Goal: Task Accomplishment & Management: Manage account settings

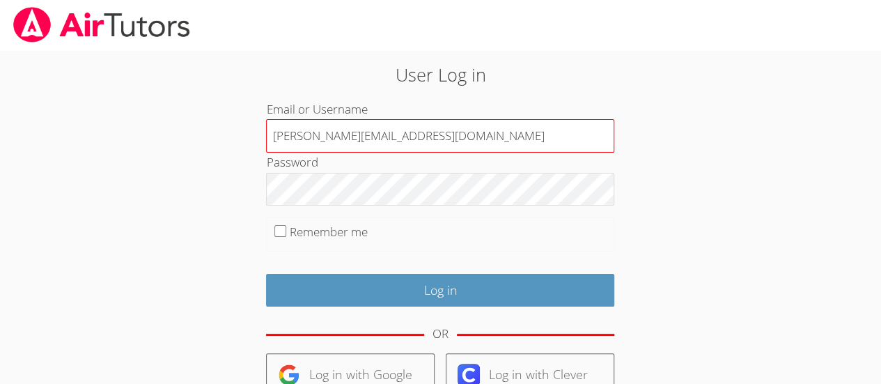
click at [413, 134] on input "[PERSON_NAME][EMAIL_ADDRESS][DOMAIN_NAME]" at bounding box center [440, 135] width 348 height 33
type input "[PERSON_NAME][EMAIL_ADDRESS][DOMAIN_NAME]"
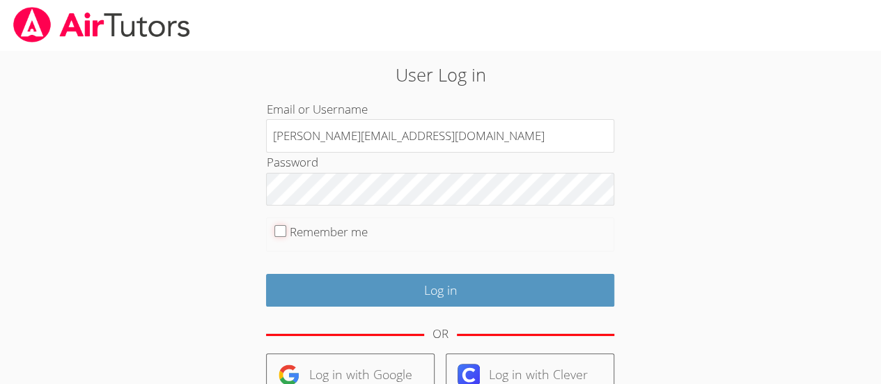
click at [280, 235] on input "Remember me" at bounding box center [280, 231] width 12 height 12
checkbox input "true"
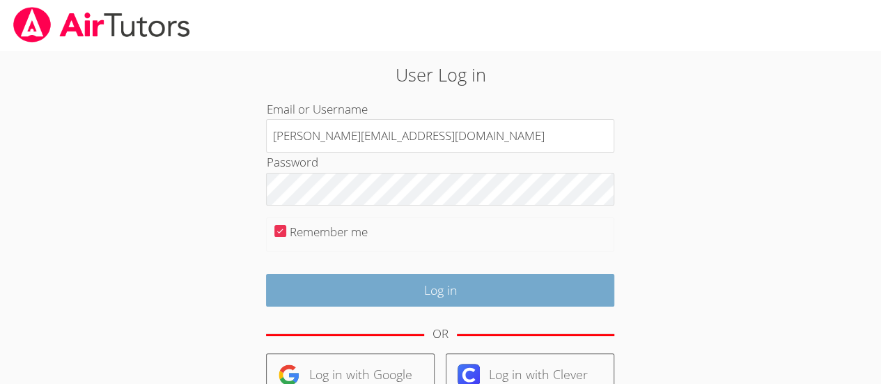
click at [554, 286] on input "Log in" at bounding box center [440, 290] width 348 height 33
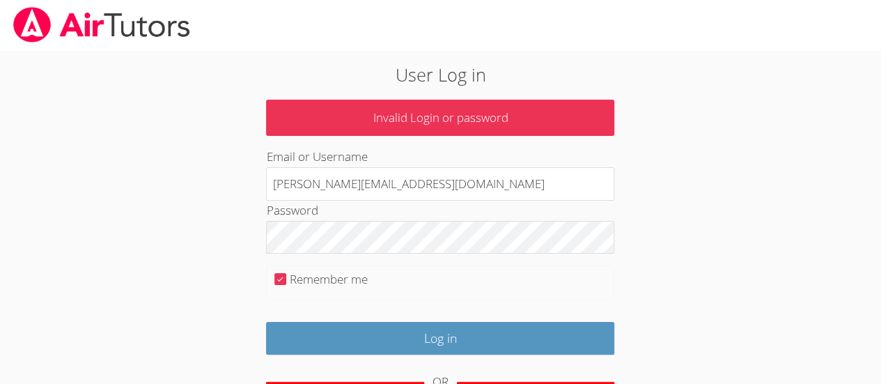
click at [474, 185] on input "[PERSON_NAME][EMAIL_ADDRESS][DOMAIN_NAME]" at bounding box center [440, 183] width 348 height 33
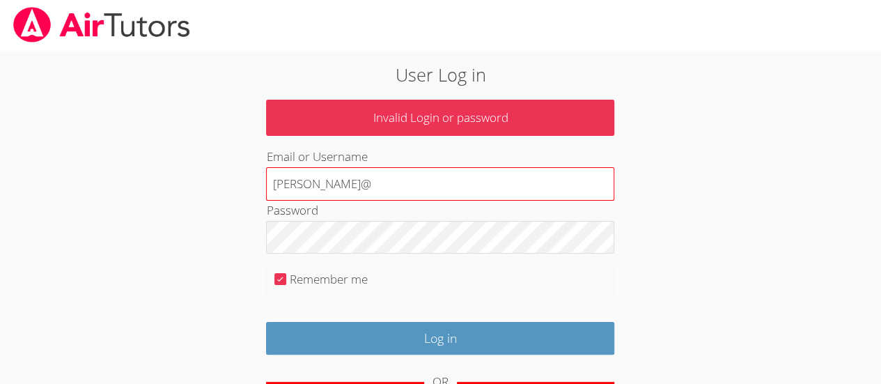
type input "[PERSON_NAME][EMAIL_ADDRESS][DOMAIN_NAME]"
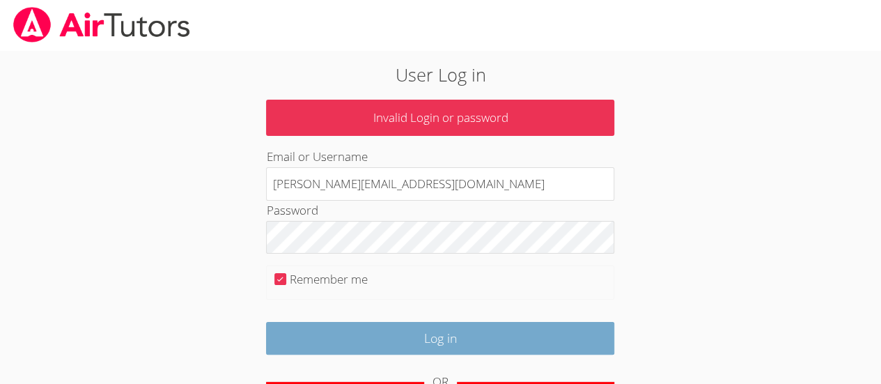
click at [536, 331] on input "Log in" at bounding box center [440, 338] width 348 height 33
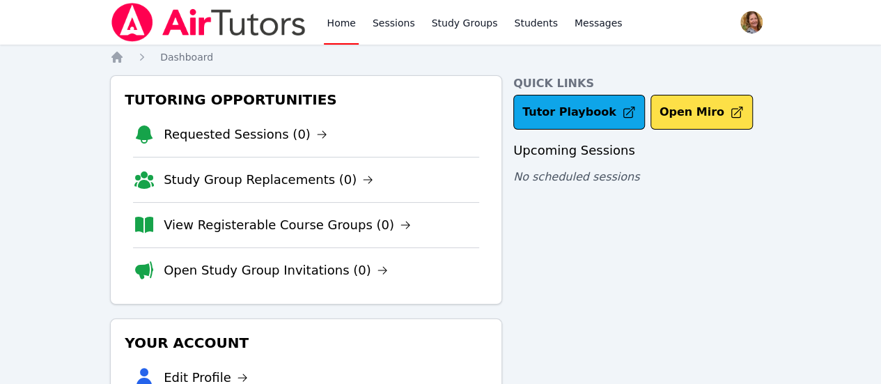
click at [754, 230] on div "Quick Links Tutor Playbook Open Miro Upcoming Sessions No scheduled sessions" at bounding box center [642, 311] width 258 height 472
click at [395, 29] on link "Sessions" at bounding box center [394, 22] width 48 height 45
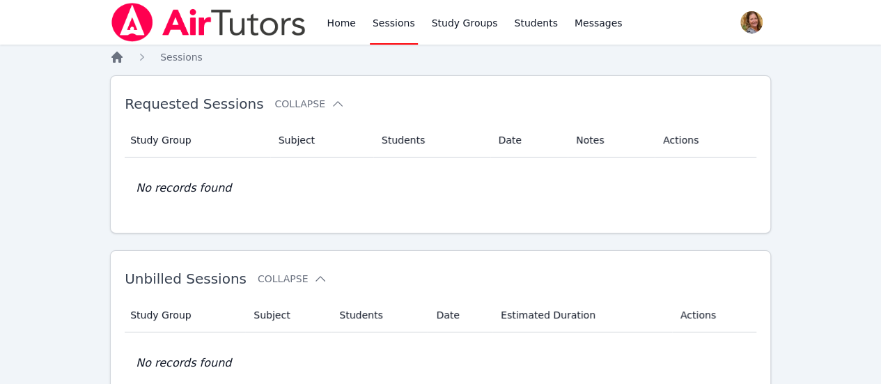
click at [118, 58] on icon "Breadcrumb" at bounding box center [116, 57] width 11 height 11
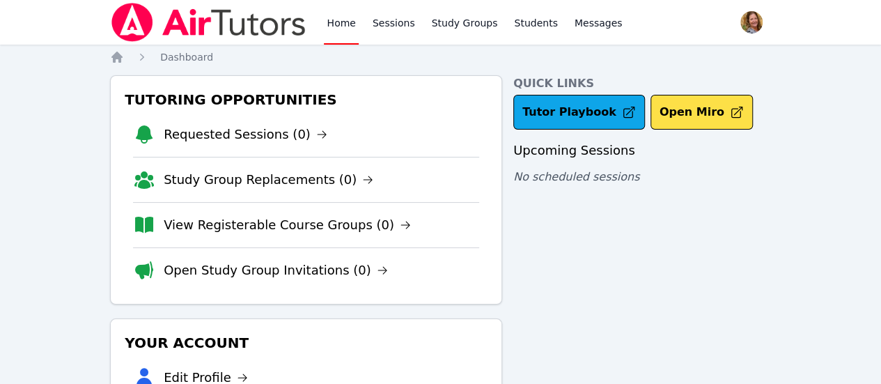
click at [747, 21] on span "button" at bounding box center [751, 22] width 31 height 31
click at [669, 89] on button "Logout" at bounding box center [696, 79] width 134 height 25
